Goal: Information Seeking & Learning: Learn about a topic

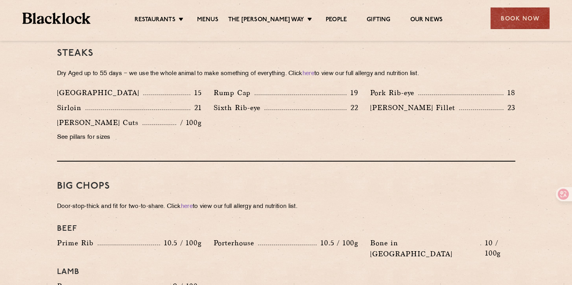
scroll to position [743, 0]
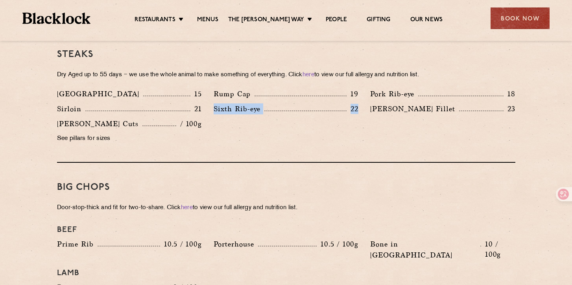
drag, startPoint x: 212, startPoint y: 96, endPoint x: 342, endPoint y: 133, distance: 134.7
click at [342, 133] on div "Denver 15 Rump Cap 19 Pork Rib-eye 18 Sirloin 21 Sixth Rib-eye 22 [PERSON_NAME]…" at bounding box center [286, 118] width 470 height 60
click at [314, 130] on div "Denver 15 Rump Cap 19 Pork Rib-eye 18 Sirloin 21 Sixth Rib-eye 22 [PERSON_NAME]…" at bounding box center [286, 118] width 470 height 60
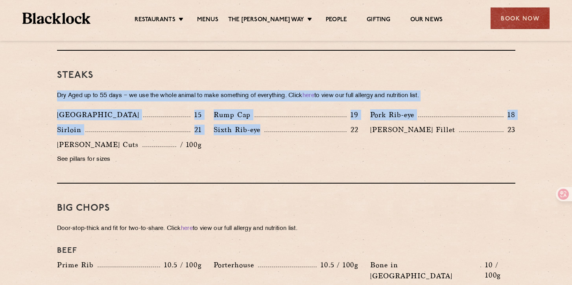
drag, startPoint x: 233, startPoint y: 152, endPoint x: 283, endPoint y: 70, distance: 95.9
click at [283, 70] on div "Steaks Dry Aged up to 55 days − we use the whole animal to make something of ev…" at bounding box center [286, 117] width 458 height 133
click at [281, 141] on div "Denver 15 Rump Cap 19 Pork Rib-eye 18 Sirloin 21 Sixth Rib-eye 22 [PERSON_NAME]…" at bounding box center [286, 139] width 470 height 60
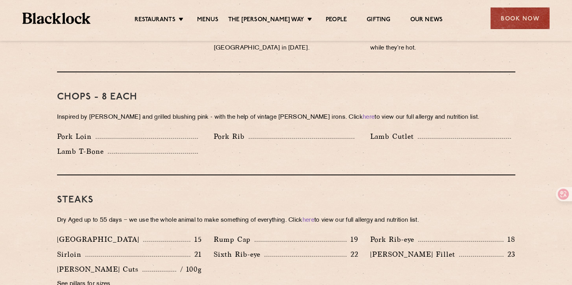
scroll to position [597, 0]
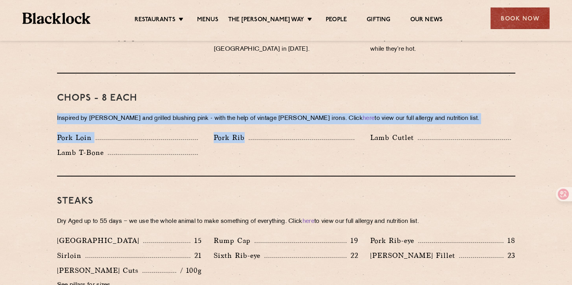
drag, startPoint x: 213, startPoint y: 138, endPoint x: 130, endPoint y: 98, distance: 92.3
click at [130, 98] on div "Chops - 8 each Inspired by [PERSON_NAME] and grilled blushing pink - with the h…" at bounding box center [286, 125] width 458 height 103
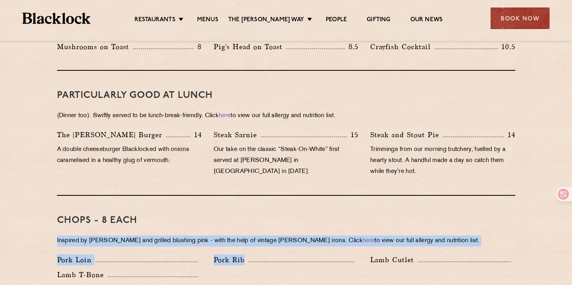
scroll to position [449, 0]
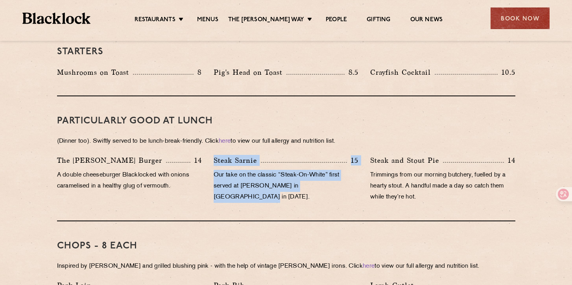
drag, startPoint x: 212, startPoint y: 144, endPoint x: 282, endPoint y: 192, distance: 85.3
click at [282, 192] on div "PARTICULARLY GOOD AT LUNCH (Dinner too). Swiftly served to be lunch-break-frien…" at bounding box center [286, 158] width 458 height 125
click at [293, 194] on div "Steak Sarnie 15 Our take on the classic “Steak-On-White” first served at Louis’…" at bounding box center [286, 181] width 157 height 52
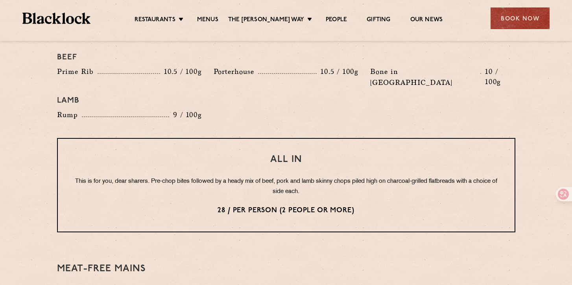
scroll to position [922, 0]
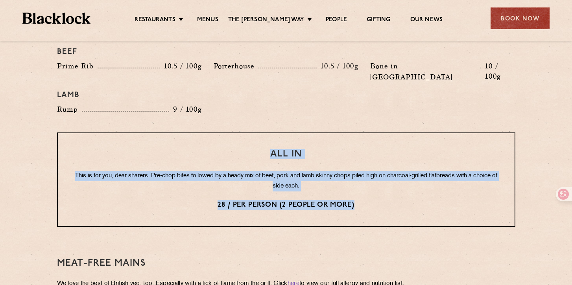
drag, startPoint x: 382, startPoint y: 182, endPoint x: 333, endPoint y: 119, distance: 79.6
click at [333, 133] on div "All In This is for you, dear sharers. Pre-chop bites followed by a heady mix of…" at bounding box center [286, 180] width 458 height 94
click at [372, 171] on p "This is for you, dear sharers. Pre-chop bites followed by a heady mix of beef, …" at bounding box center [286, 181] width 425 height 20
drag, startPoint x: 365, startPoint y: 188, endPoint x: 438, endPoint y: 103, distance: 112.1
click at [438, 104] on div "Pre Chop Bites [PERSON_NAME] Potted Meats & Kimchi 2 Egg & Anchovy 2 Cheese & P…" at bounding box center [286, 40] width 478 height 1132
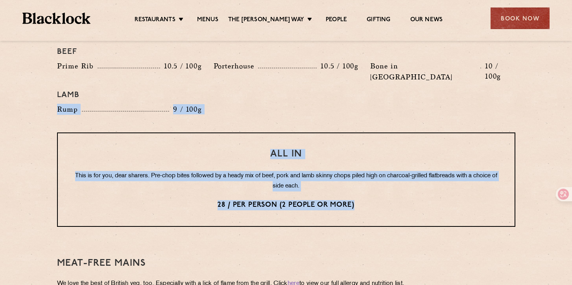
click at [378, 171] on p "This is for you, dear sharers. Pre-chop bites followed by a heady mix of beef, …" at bounding box center [286, 181] width 425 height 20
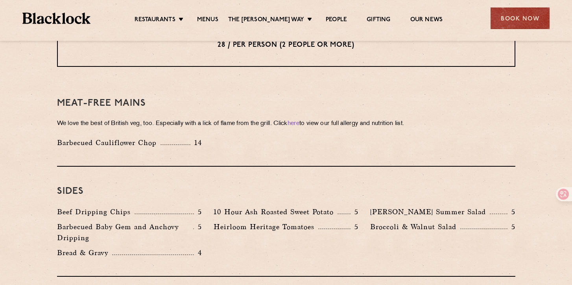
scroll to position [1081, 0]
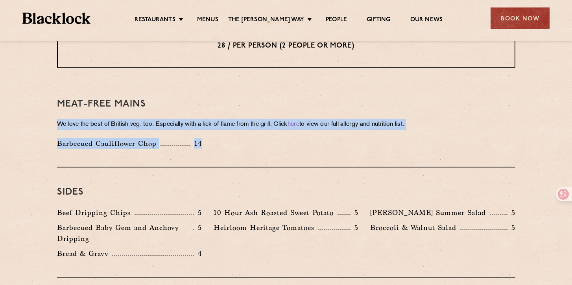
drag, startPoint x: 54, startPoint y: 100, endPoint x: 190, endPoint y: 128, distance: 139.0
click at [232, 138] on div "Barbecued Cauliflower Chop 14" at bounding box center [286, 145] width 470 height 15
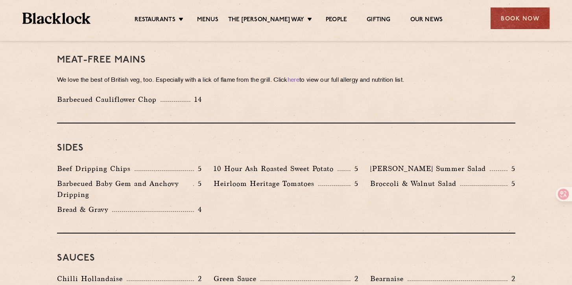
scroll to position [1144, 0]
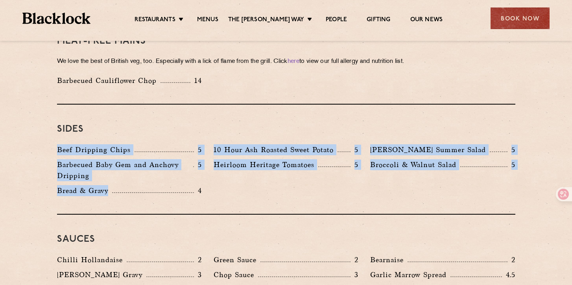
drag, startPoint x: 171, startPoint y: 179, endPoint x: 291, endPoint y: 104, distance: 141.3
click at [291, 105] on div "Sides Beef Dripping Chips 5 10 Hour Ash Roasted Sweet Potato 5 [PERSON_NAME] Su…" at bounding box center [286, 160] width 458 height 110
click at [303, 159] on p "Heirloom Heritage Tomatoes" at bounding box center [266, 164] width 105 height 11
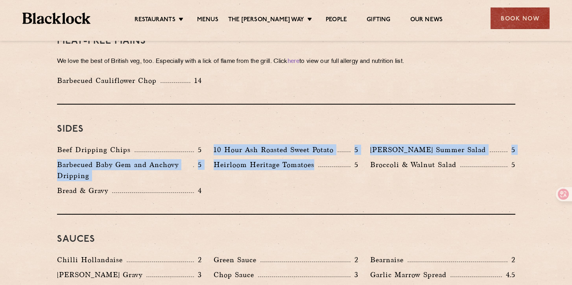
drag, startPoint x: 211, startPoint y: 126, endPoint x: 342, endPoint y: 159, distance: 135.3
click at [342, 159] on div "Beef Dripping Chips 5 10 Hour Ash Roasted Sweet Potato 5 [PERSON_NAME] Summer S…" at bounding box center [286, 172] width 470 height 56
click at [380, 164] on div "Beef Dripping Chips 5 10 Hour Ash Roasted Sweet Potato 5 [PERSON_NAME] Summer S…" at bounding box center [286, 172] width 470 height 56
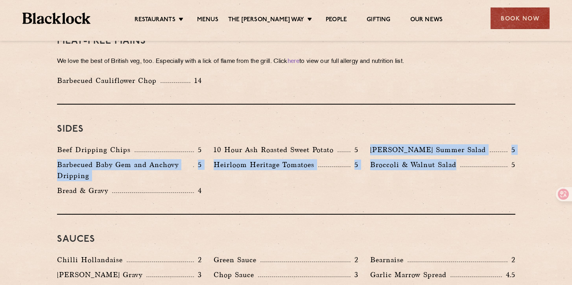
drag, startPoint x: 371, startPoint y: 129, endPoint x: 456, endPoint y: 140, distance: 86.0
click at [456, 144] on div "Beef Dripping Chips 5 10 Hour Ash Roasted Sweet Potato 5 [PERSON_NAME] Summer S…" at bounding box center [286, 172] width 470 height 56
click at [384, 159] on div "Broccoli & Walnut Salad 5" at bounding box center [442, 172] width 157 height 26
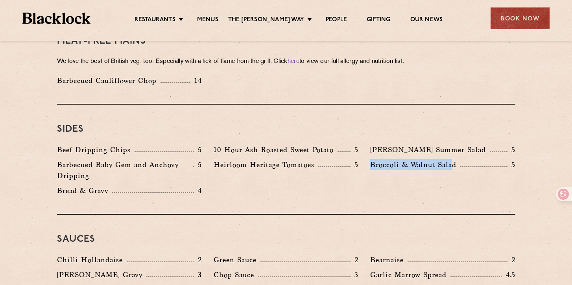
drag, startPoint x: 370, startPoint y: 141, endPoint x: 452, endPoint y: 143, distance: 82.6
click at [452, 159] on div "Broccoli & Walnut Salad 5" at bounding box center [442, 172] width 157 height 26
click at [339, 188] on div "Sides Beef Dripping Chips 5 10 Hour Ash Roasted Sweet Potato 5 [PERSON_NAME] Su…" at bounding box center [286, 160] width 458 height 110
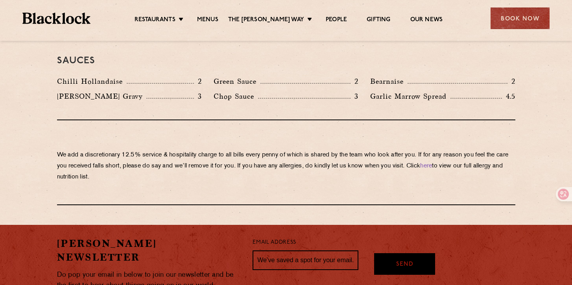
scroll to position [800, 0]
